Goal: Task Accomplishment & Management: Manage account settings

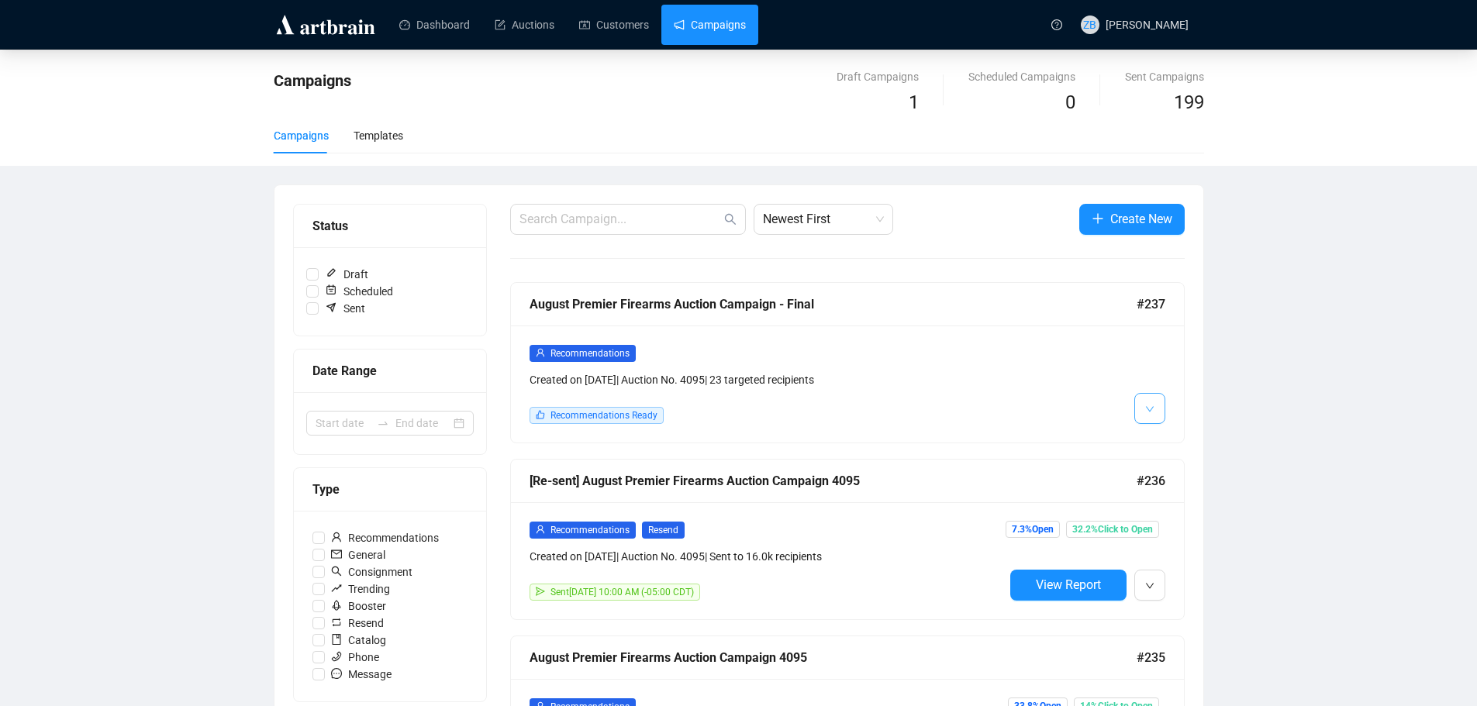
click at [1157, 410] on button "button" at bounding box center [1149, 408] width 31 height 31
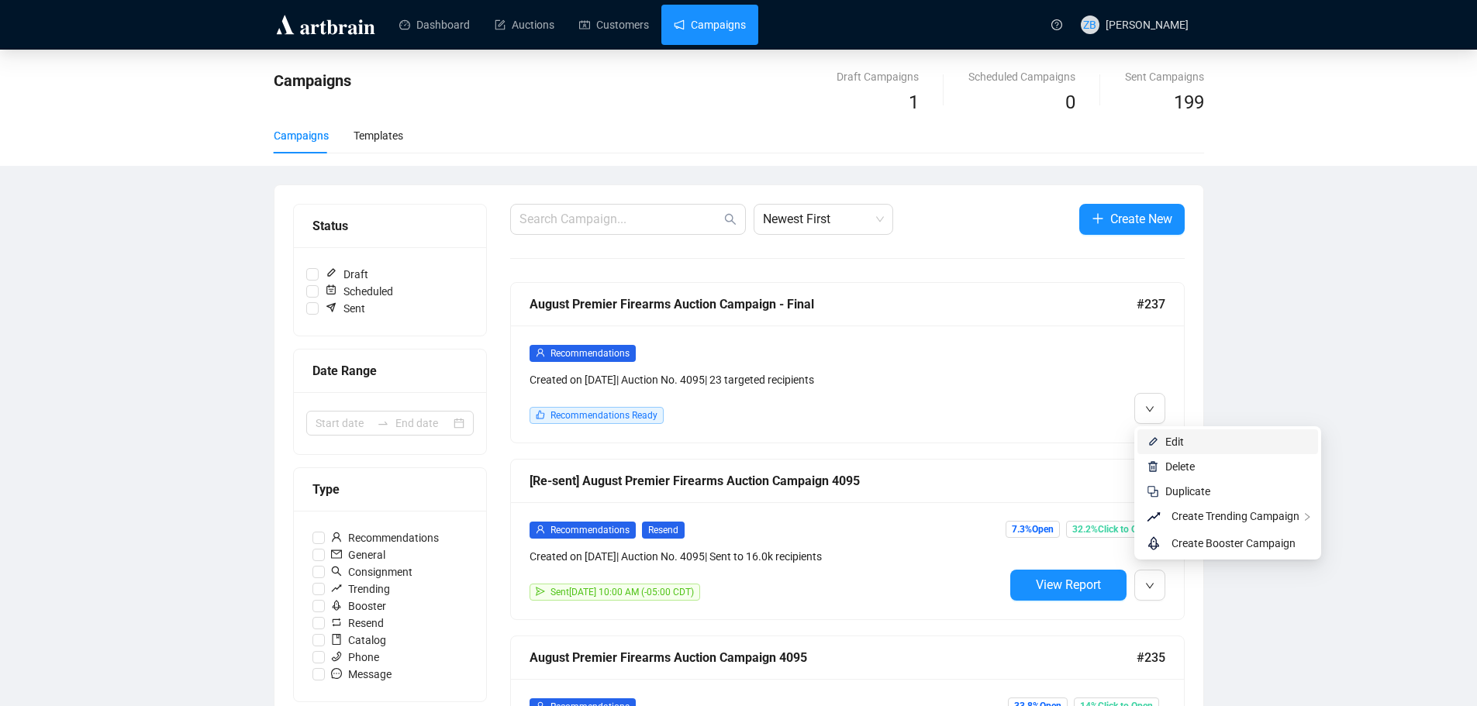
click at [1174, 445] on span "Edit" at bounding box center [1174, 442] width 19 height 12
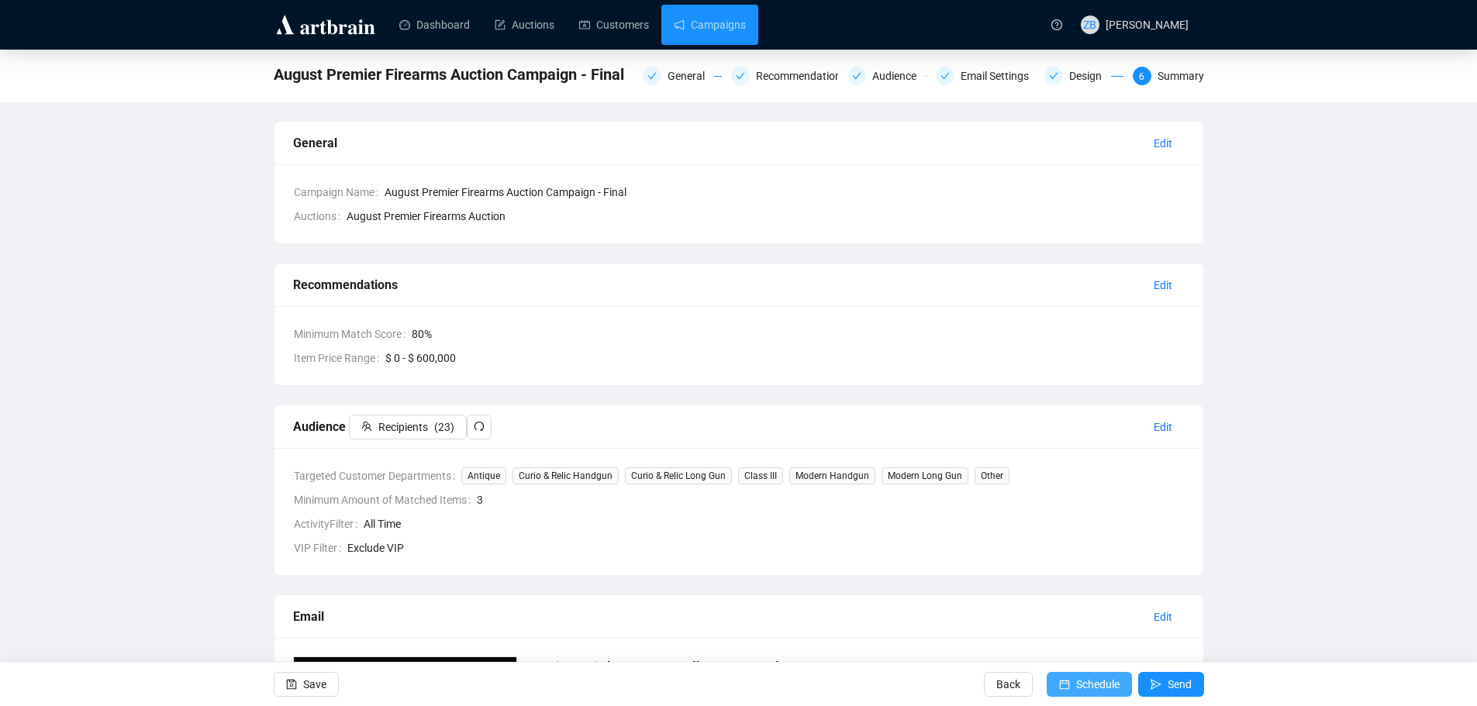
click at [1091, 688] on span "Schedule" at bounding box center [1097, 684] width 43 height 43
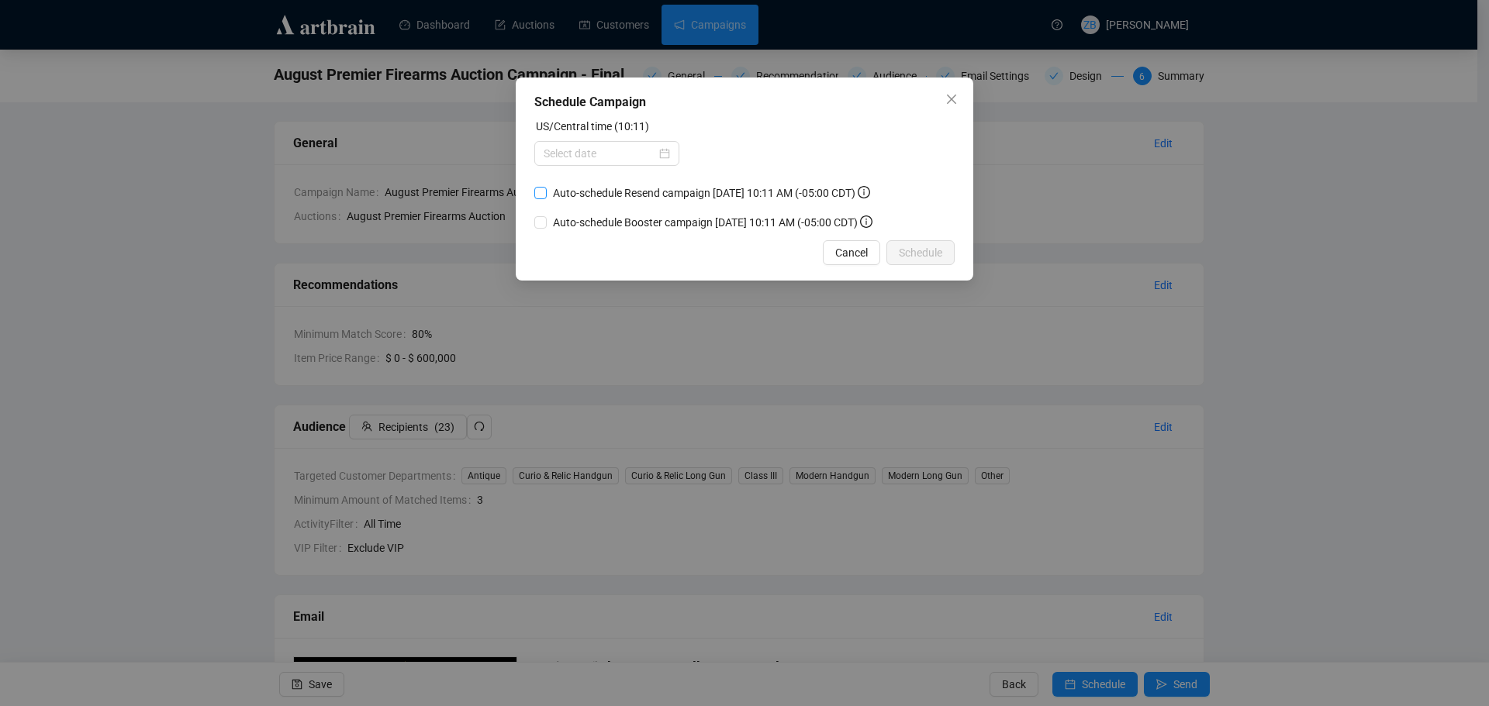
click at [540, 190] on input "Auto-schedule Resend campaign [DATE] 10:11 AM (-05:00 CDT)" at bounding box center [540, 193] width 12 height 12
checkbox input "true"
click at [668, 155] on div at bounding box center [606, 153] width 126 height 17
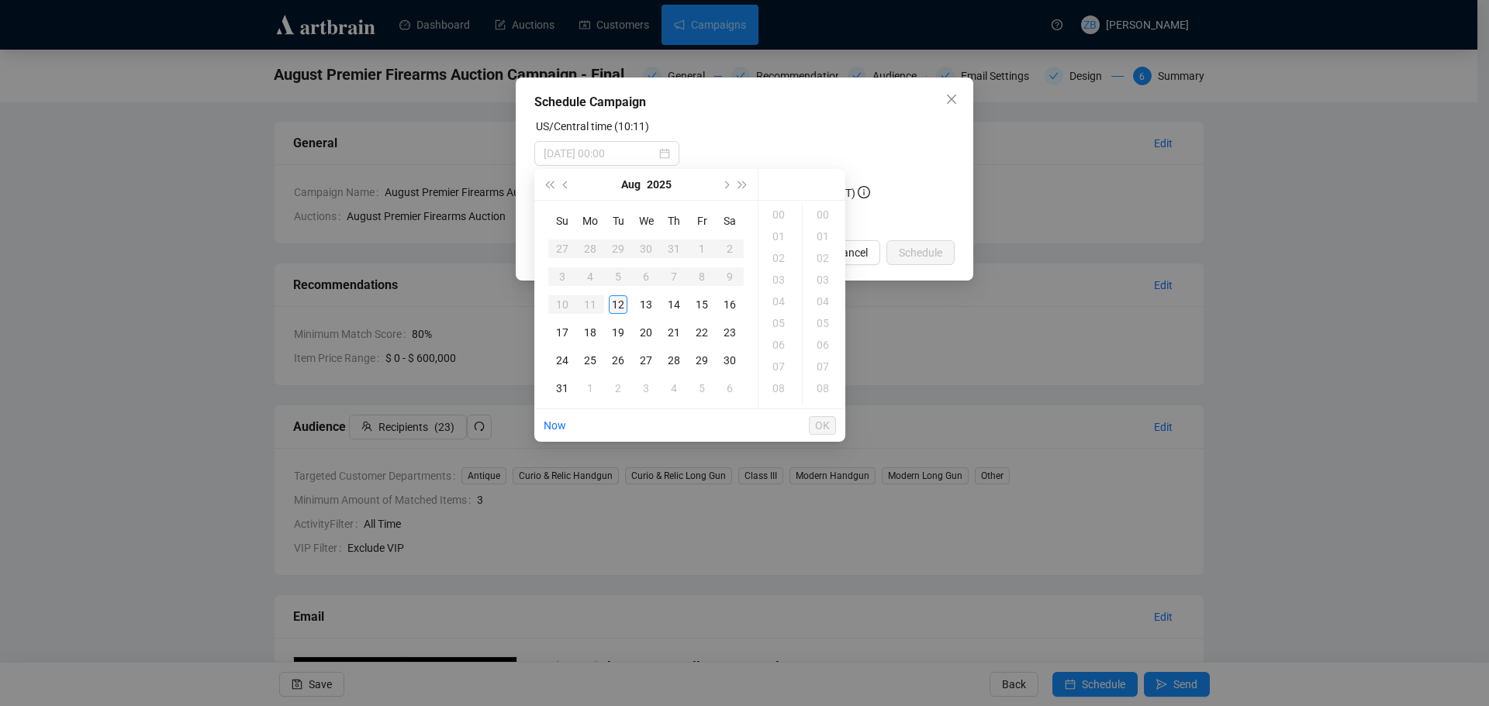
click at [619, 301] on div "12" at bounding box center [618, 304] width 19 height 19
click at [778, 253] on div "12" at bounding box center [779, 258] width 37 height 22
click at [825, 345] on div "30" at bounding box center [824, 342] width 37 height 22
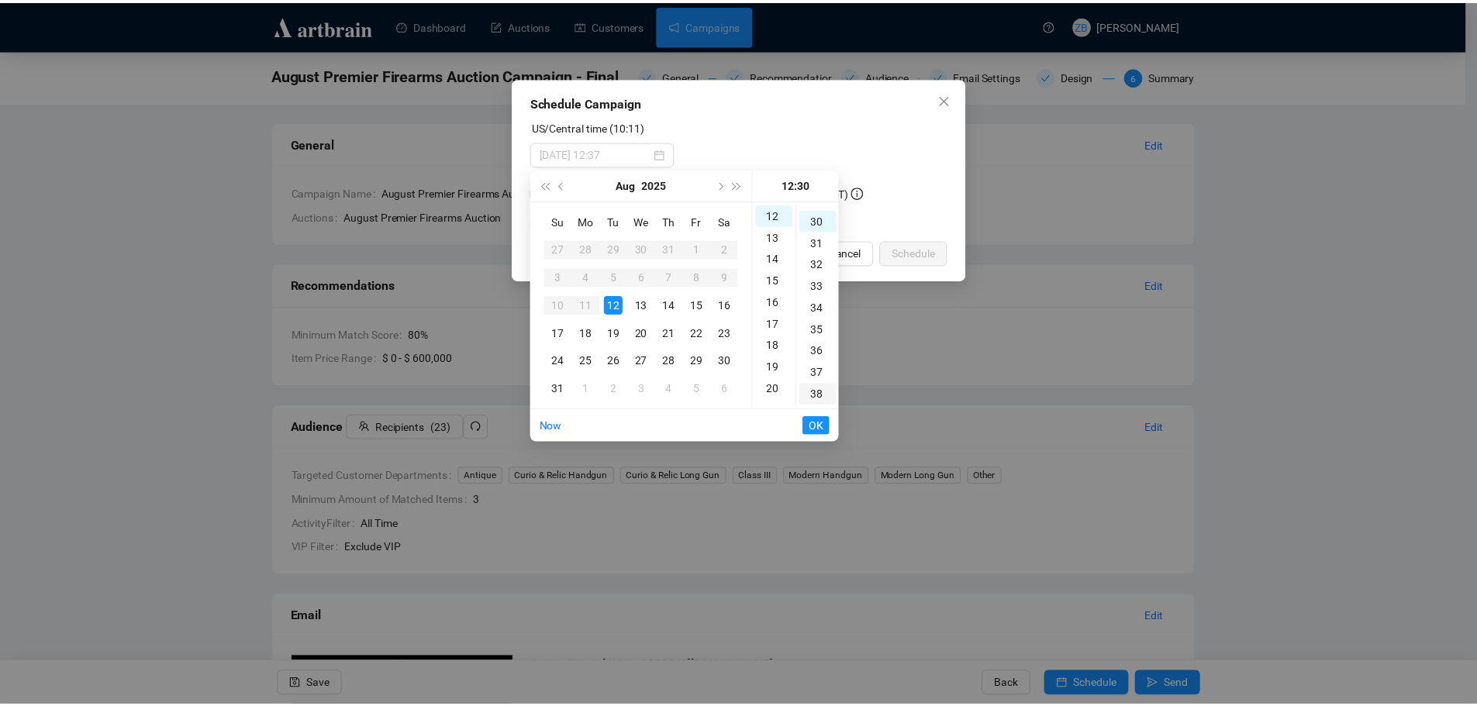
scroll to position [651, 0]
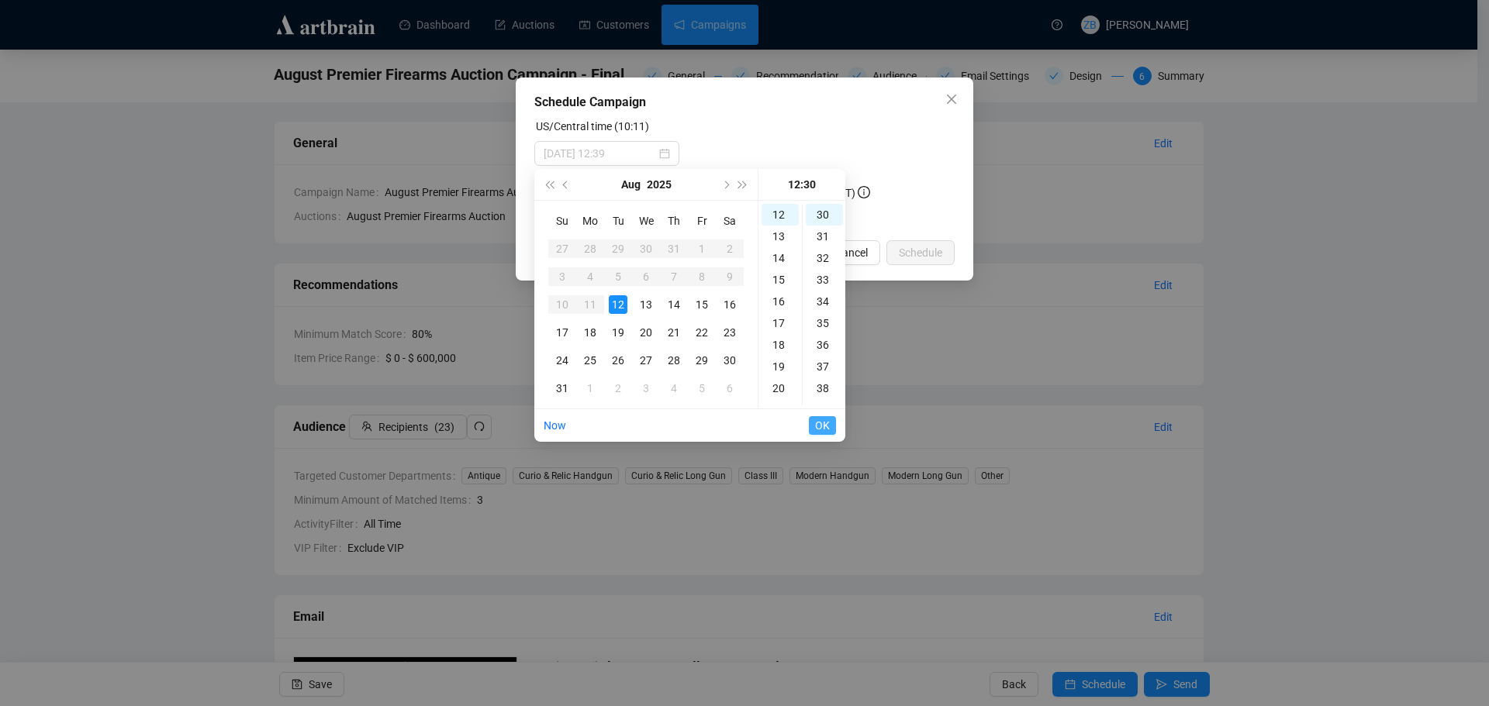
type input "[DATE] 12:30"
click at [822, 425] on span "OK" at bounding box center [822, 425] width 15 height 29
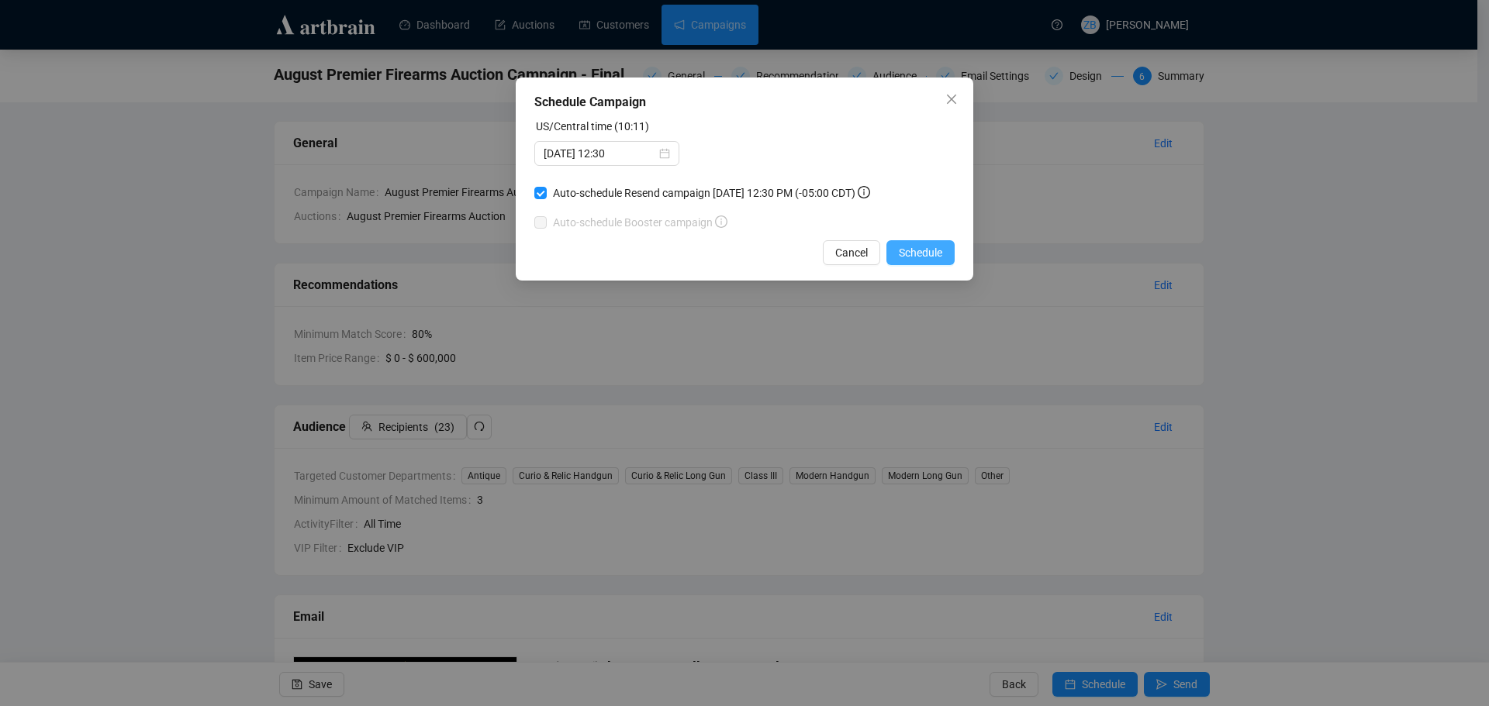
click at [923, 243] on button "Schedule" at bounding box center [920, 252] width 68 height 25
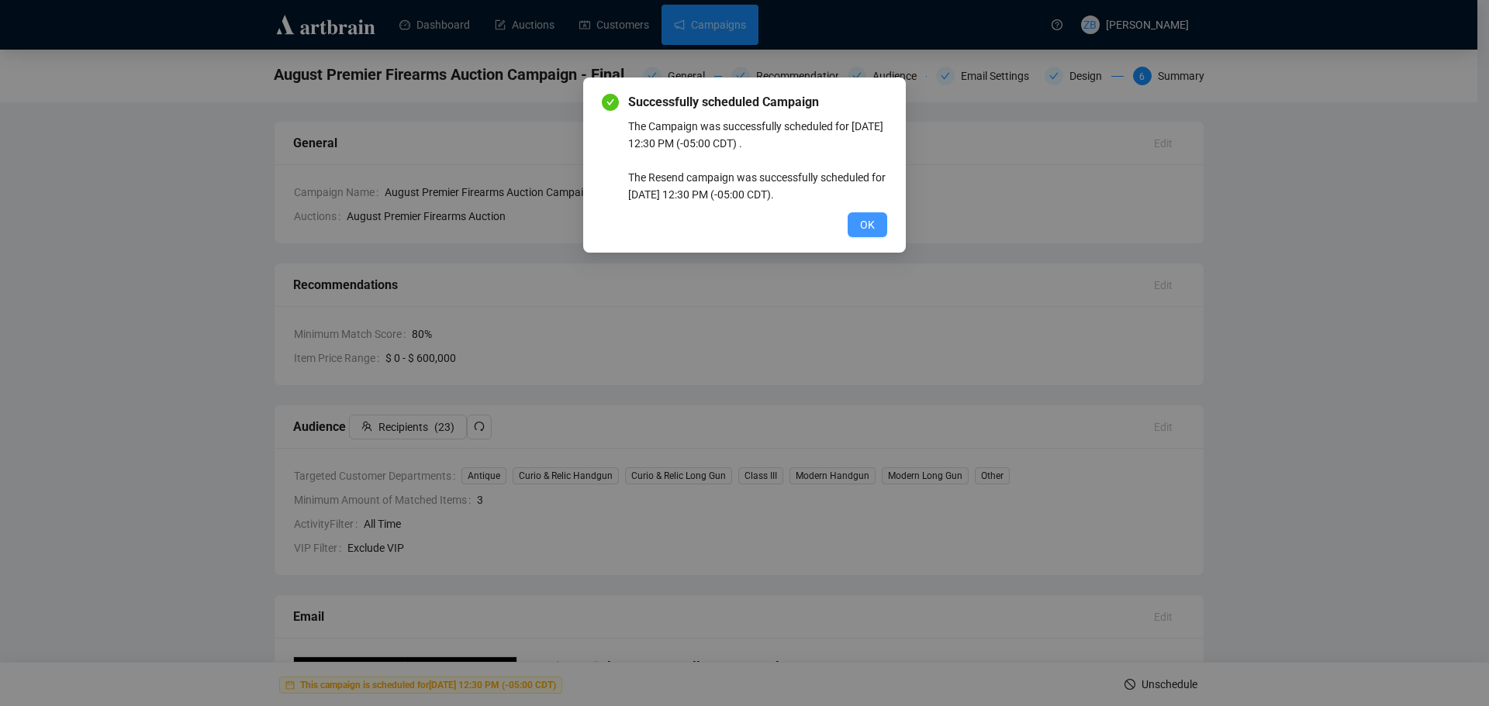
click at [860, 222] on span "OK" at bounding box center [867, 224] width 15 height 17
